Goal: Information Seeking & Learning: Compare options

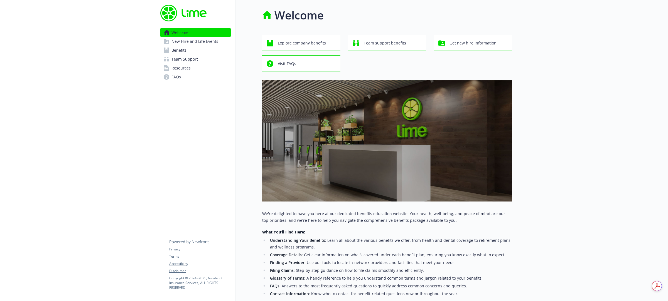
click at [180, 52] on span "Benefits" at bounding box center [178, 50] width 15 height 9
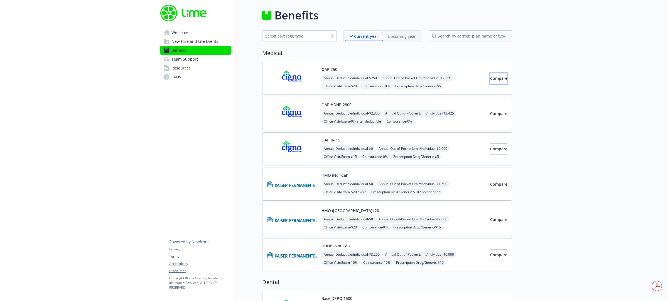
click at [493, 81] on span "Compare" at bounding box center [498, 78] width 17 height 5
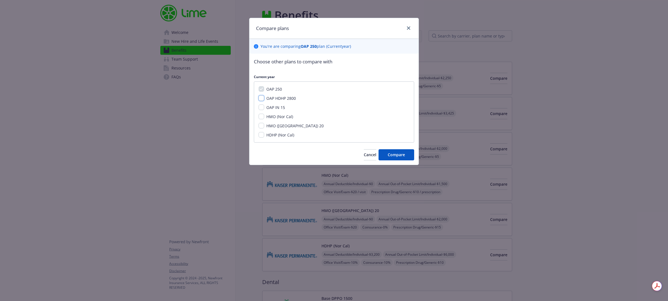
click at [262, 99] on input "OAP HDHP 2800" at bounding box center [261, 98] width 6 height 6
checkbox input "true"
click at [262, 109] on input "OAP IN 15" at bounding box center [261, 108] width 6 height 6
checkbox input "true"
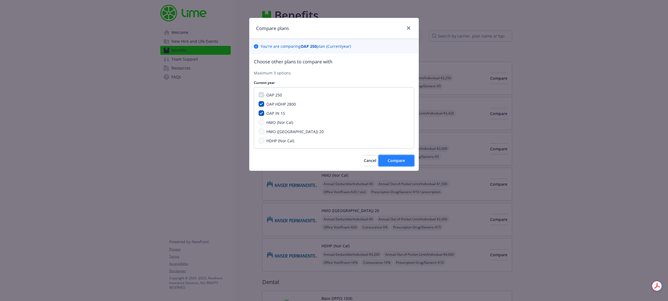
click at [407, 163] on button "Compare" at bounding box center [396, 160] width 36 height 11
